Goal: Task Accomplishment & Management: Manage account settings

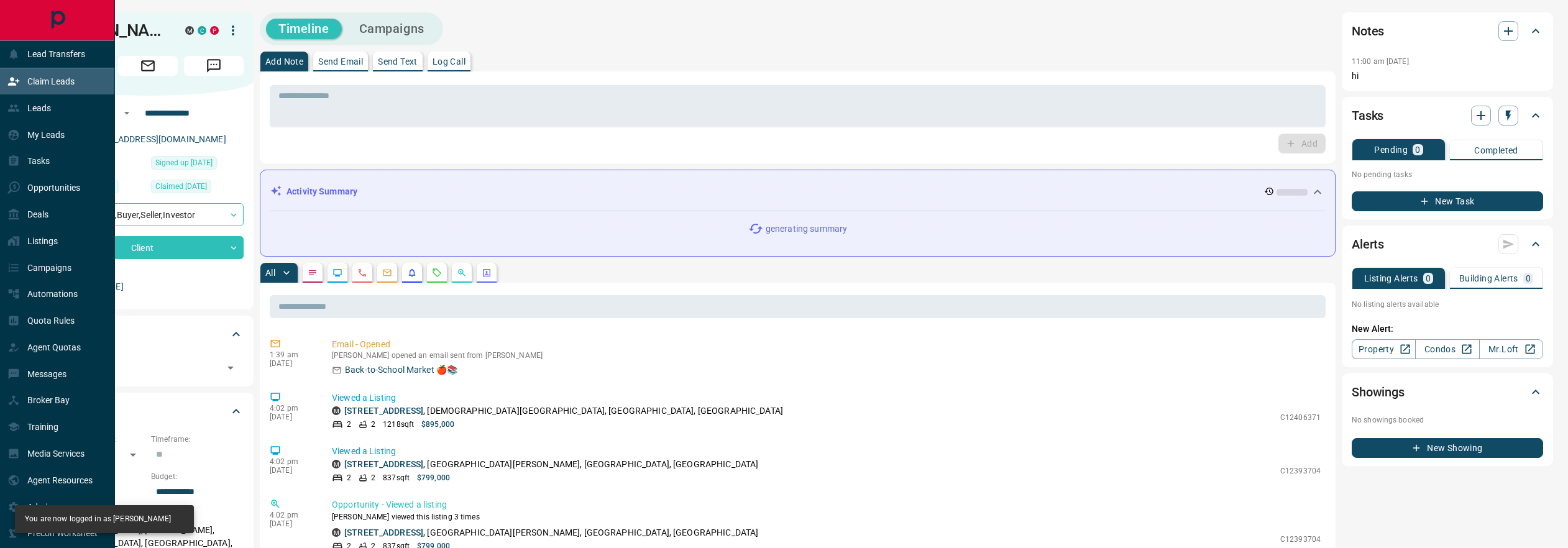
click at [41, 81] on p "Claim Leads" at bounding box center [51, 81] width 47 height 10
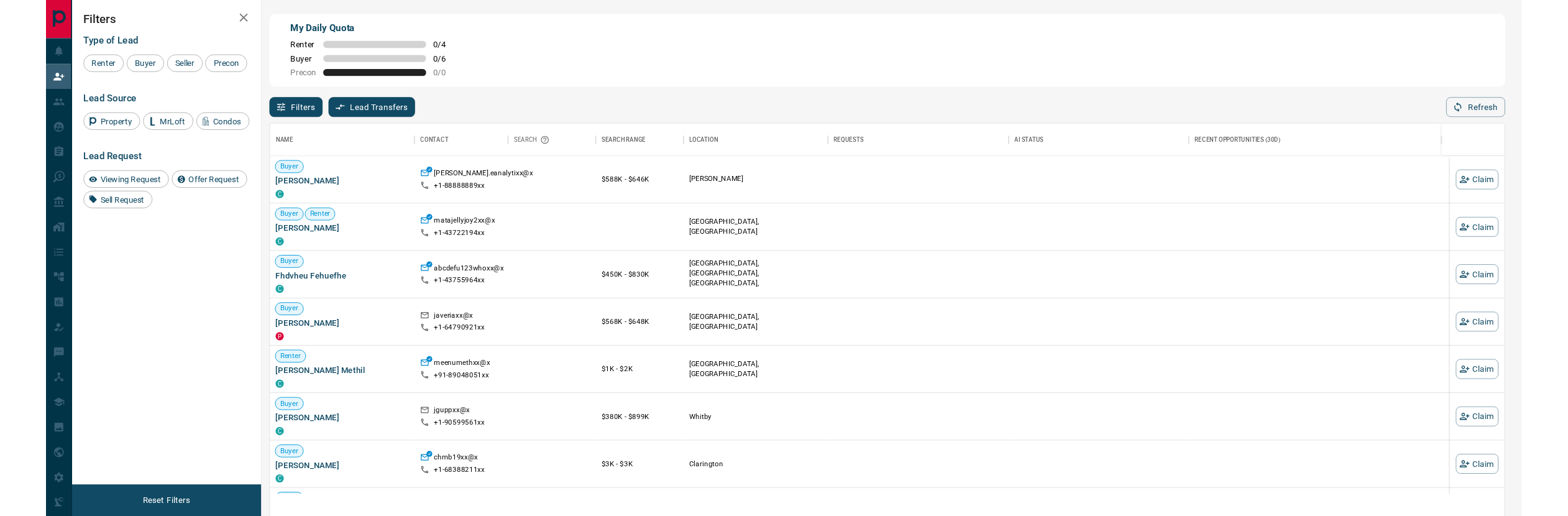
scroll to position [383, 1303]
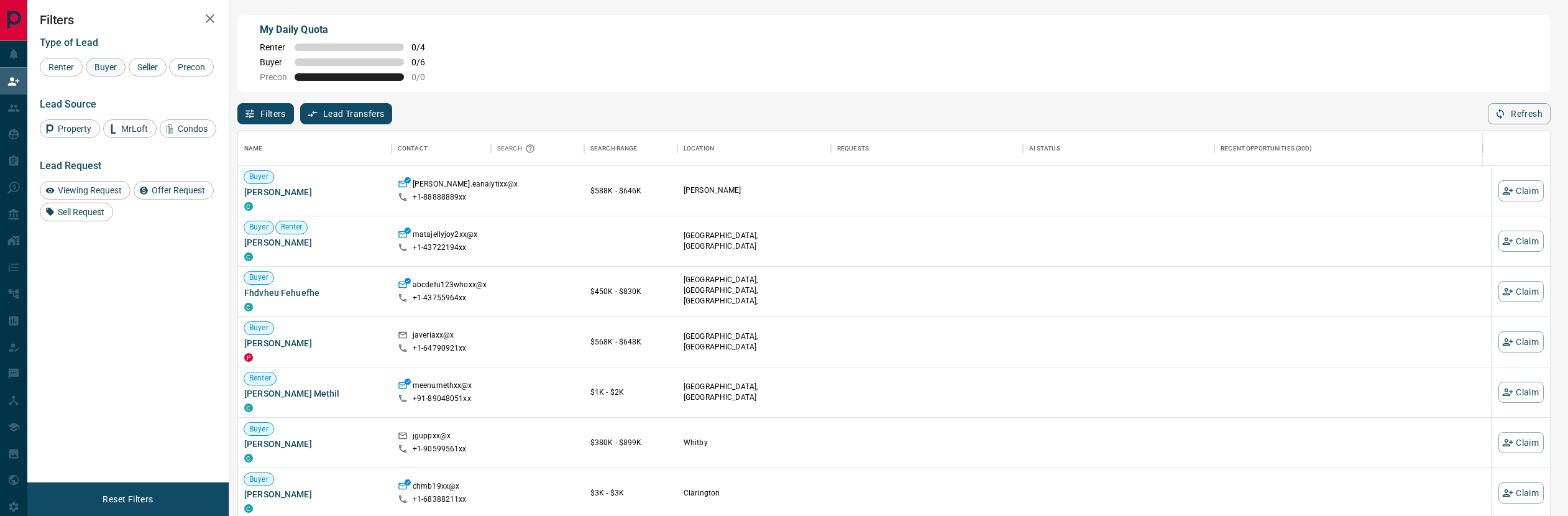
click at [102, 63] on span "Buyer" at bounding box center [106, 67] width 31 height 10
click at [143, 72] on div "Seller" at bounding box center [147, 67] width 38 height 19
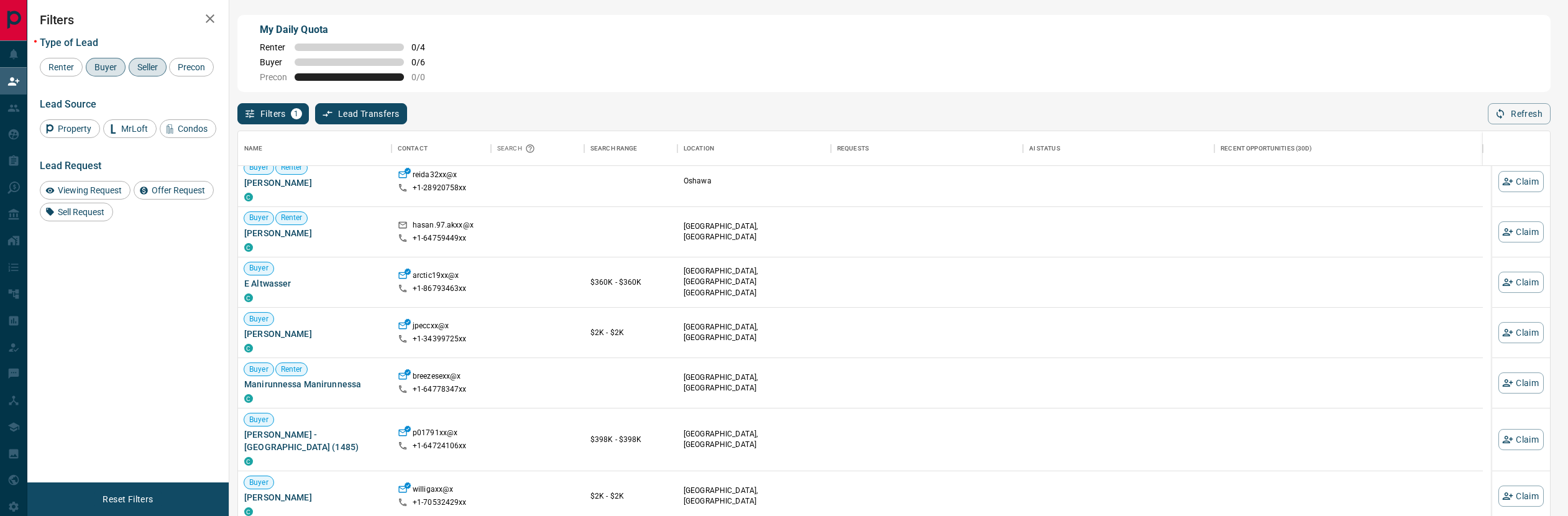
scroll to position [3548, 0]
click at [87, 195] on span "Viewing Request" at bounding box center [90, 190] width 73 height 10
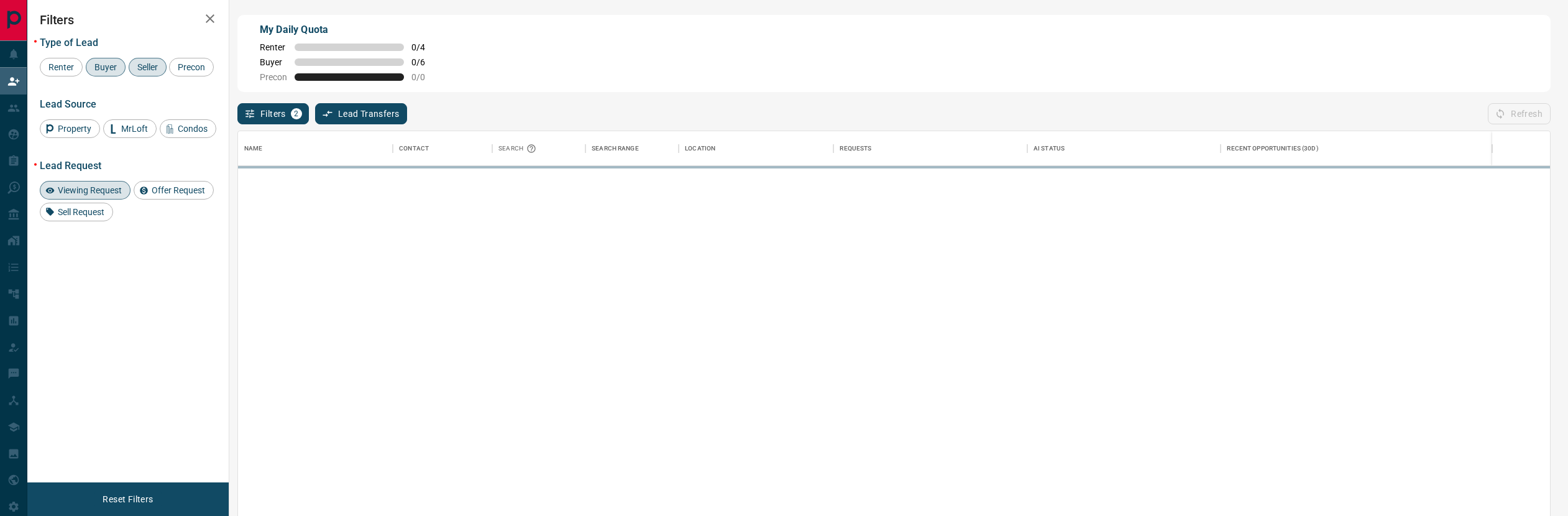
scroll to position [0, 0]
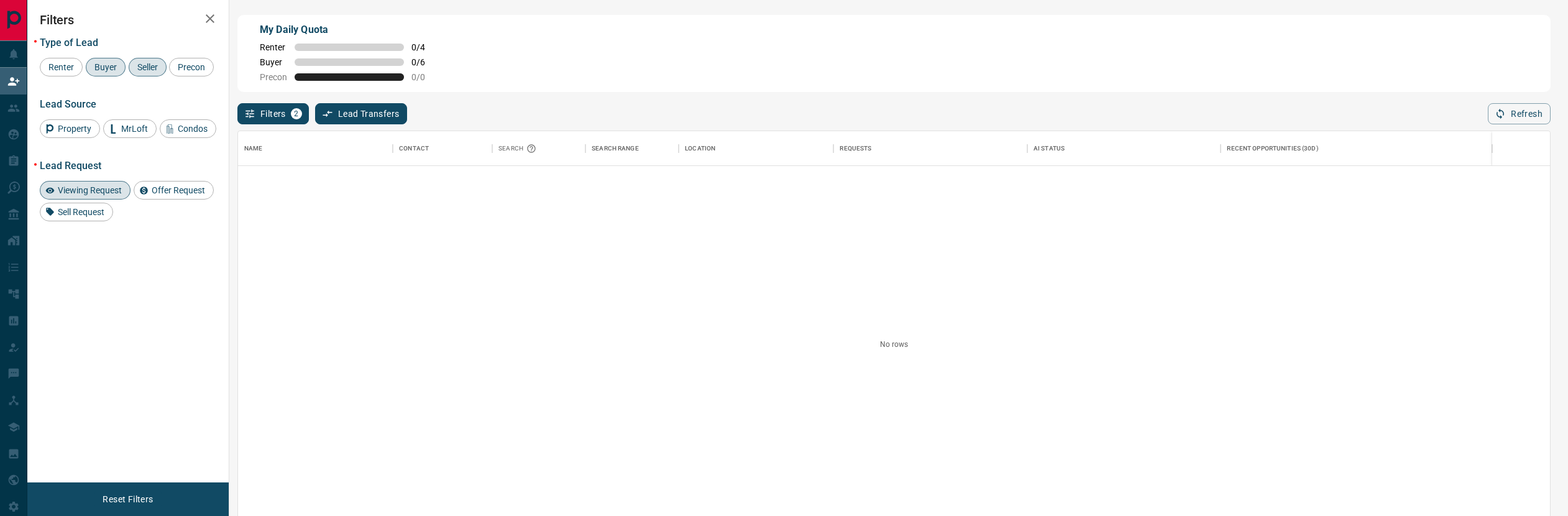
click at [100, 195] on span "Viewing Request" at bounding box center [90, 190] width 73 height 10
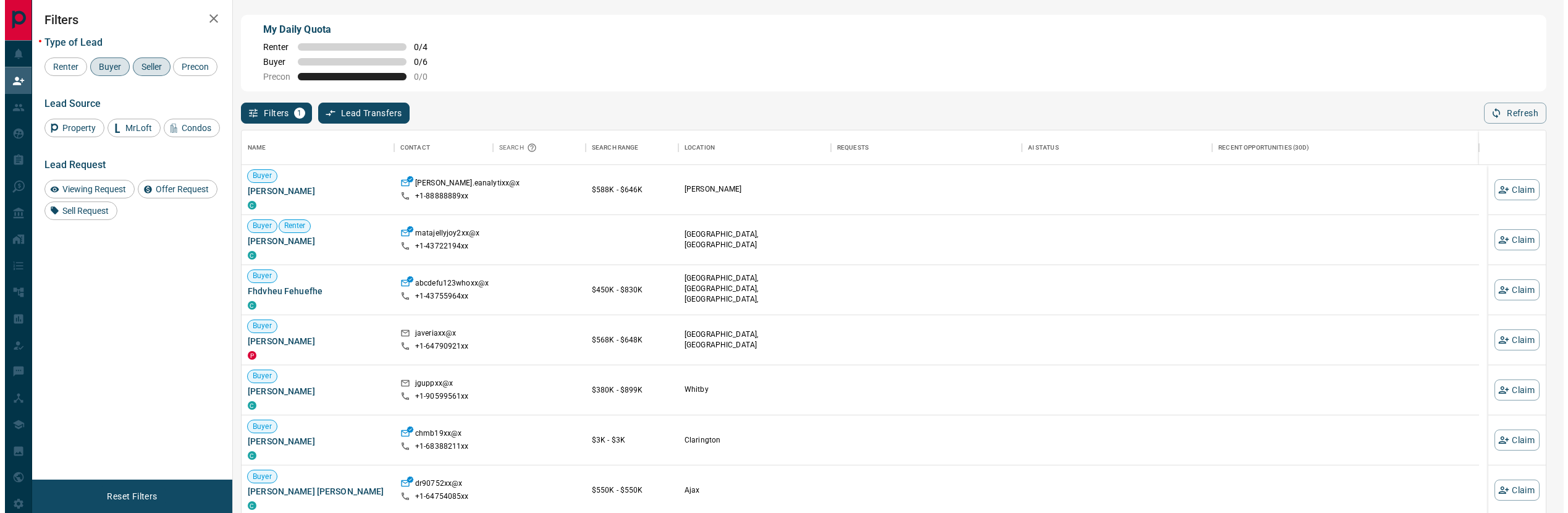
scroll to position [381, 1295]
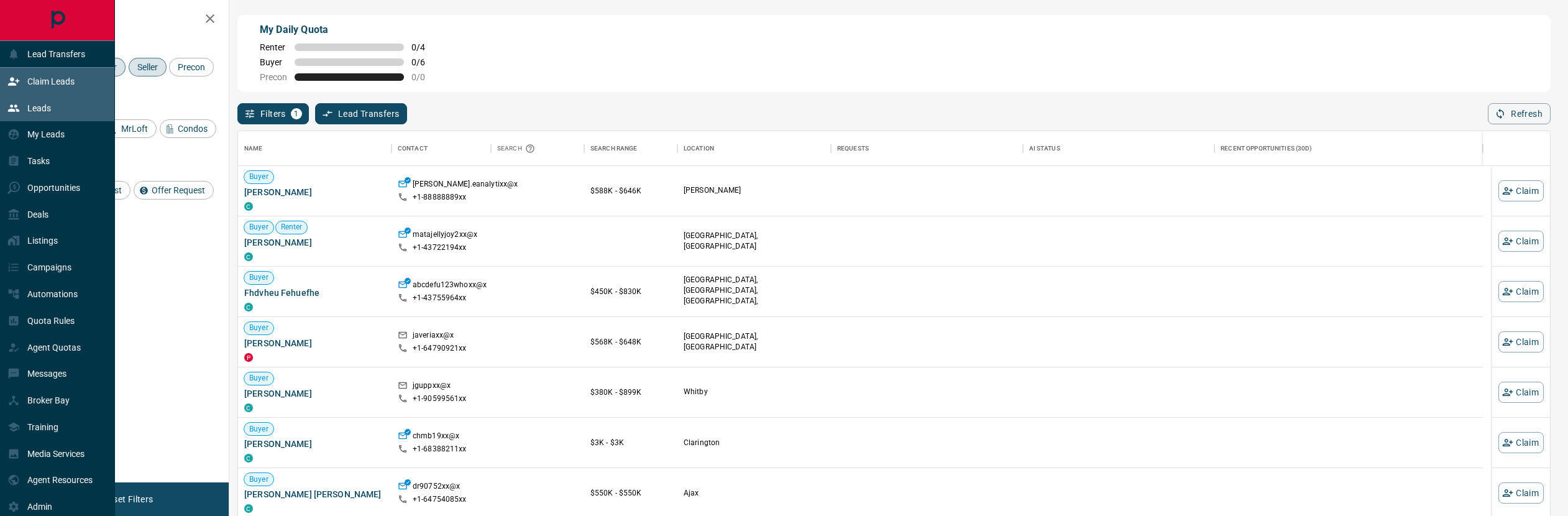
click at [41, 110] on p "Leads" at bounding box center [39, 107] width 24 height 10
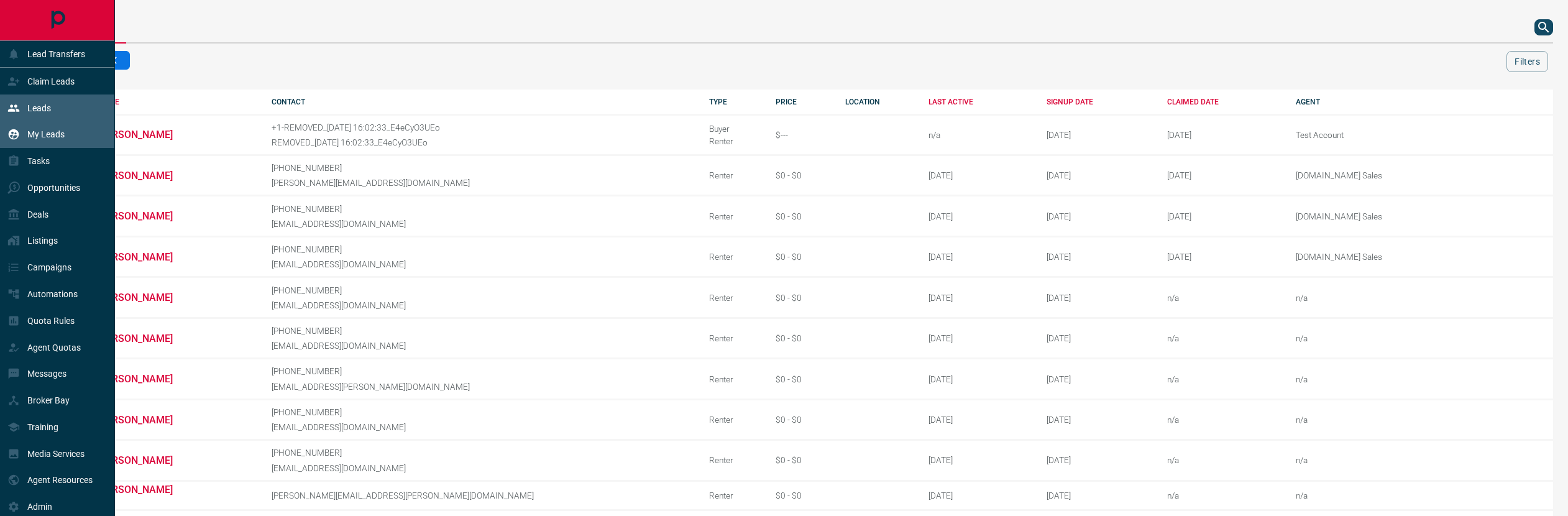
click at [44, 135] on p "My Leads" at bounding box center [46, 134] width 37 height 10
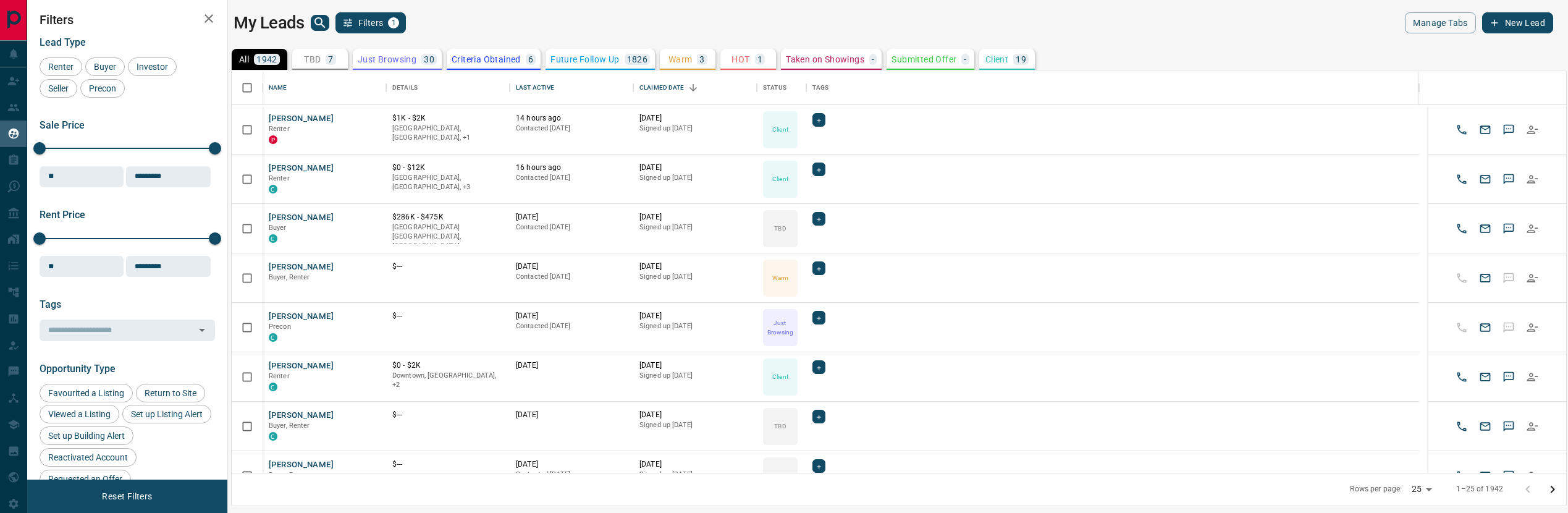
scroll to position [393, 1325]
drag, startPoint x: 559, startPoint y: 88, endPoint x: 566, endPoint y: 144, distance: 56.4
click at [559, 88] on icon "Sort" at bounding box center [562, 88] width 11 height 11
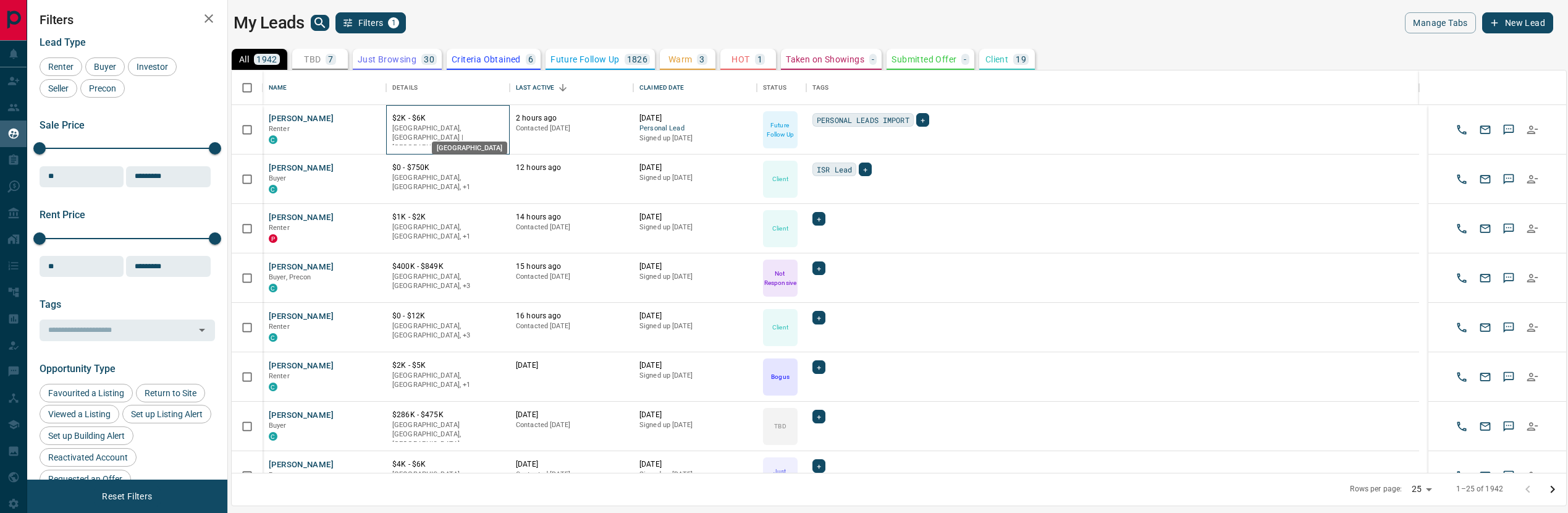
click at [415, 127] on p "[GEOGRAPHIC_DATA], [GEOGRAPHIC_DATA] | [GEOGRAPHIC_DATA], +1" at bounding box center [448, 138] width 111 height 29
click at [299, 118] on button "[PERSON_NAME]" at bounding box center [301, 119] width 65 height 12
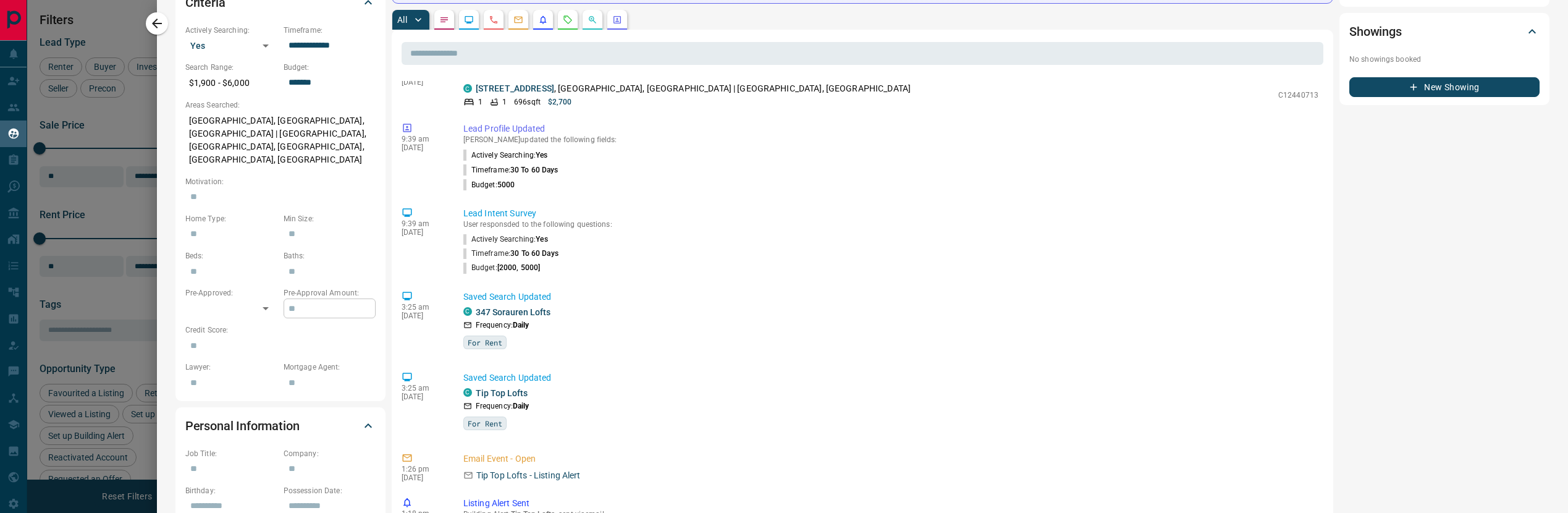
scroll to position [409, 0]
